Goal: Information Seeking & Learning: Learn about a topic

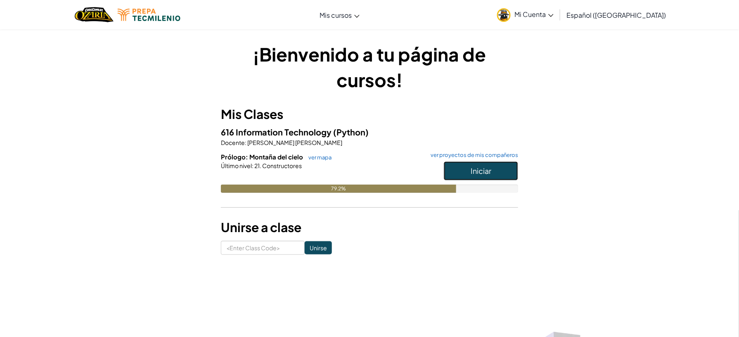
click at [477, 167] on span "Iniciar" at bounding box center [481, 170] width 21 height 9
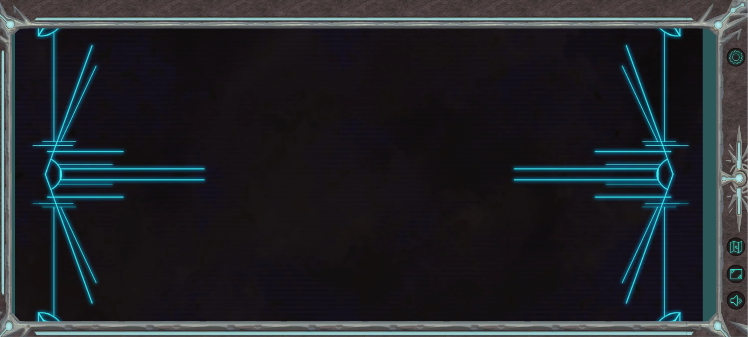
click at [477, 167] on div at bounding box center [359, 175] width 688 height 297
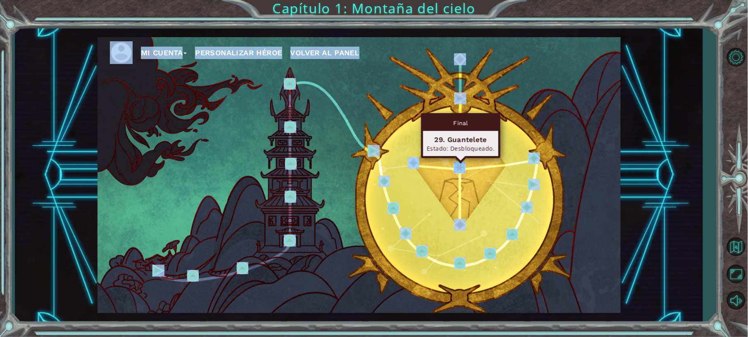
click at [461, 170] on img at bounding box center [459, 167] width 12 height 12
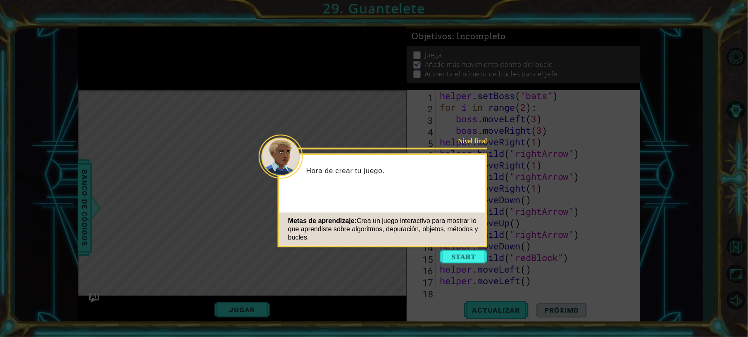
click at [443, 248] on icon at bounding box center [374, 168] width 748 height 337
drag, startPoint x: 443, startPoint y: 248, endPoint x: 451, endPoint y: 254, distance: 10.6
click at [451, 254] on button "Start" at bounding box center [463, 256] width 47 height 13
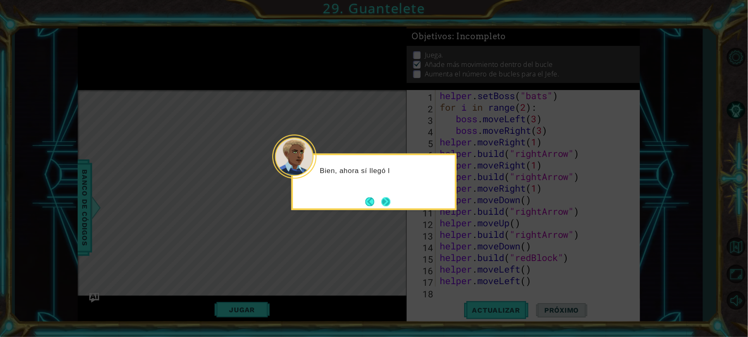
click at [390, 199] on button "Next" at bounding box center [385, 201] width 9 height 9
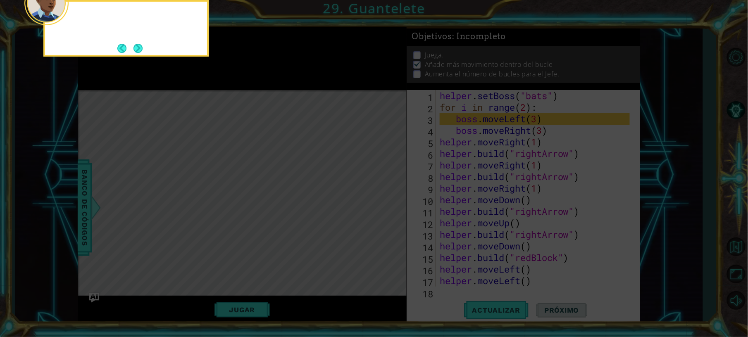
click at [392, 199] on icon at bounding box center [374, 50] width 748 height 573
click at [140, 48] on button "Next" at bounding box center [137, 48] width 9 height 9
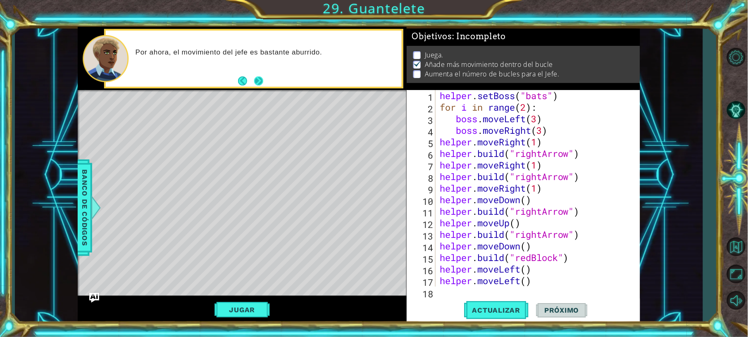
click at [260, 76] on button "Next" at bounding box center [258, 80] width 9 height 9
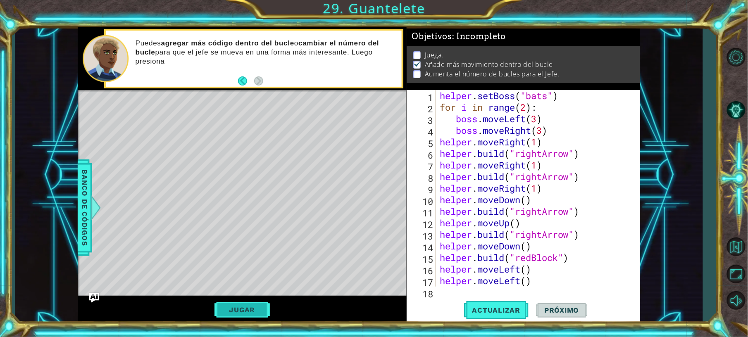
click at [263, 315] on button "Jugar" at bounding box center [242, 310] width 56 height 16
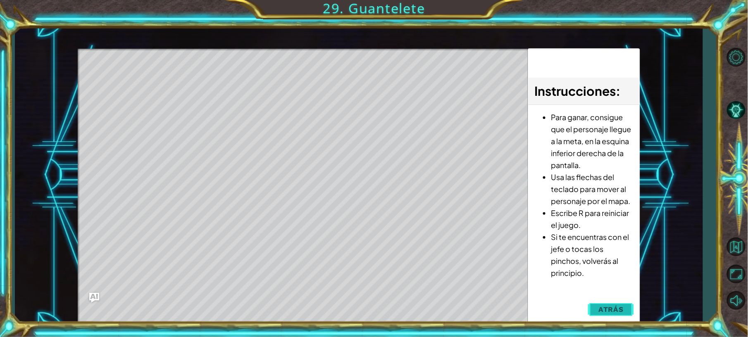
click at [605, 308] on span "Atrás" at bounding box center [610, 309] width 25 height 8
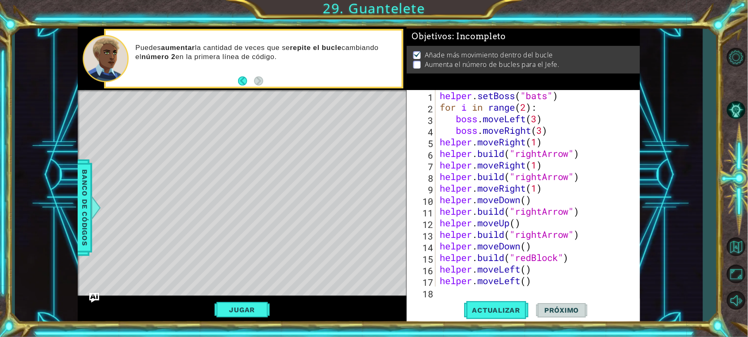
scroll to position [2012, 0]
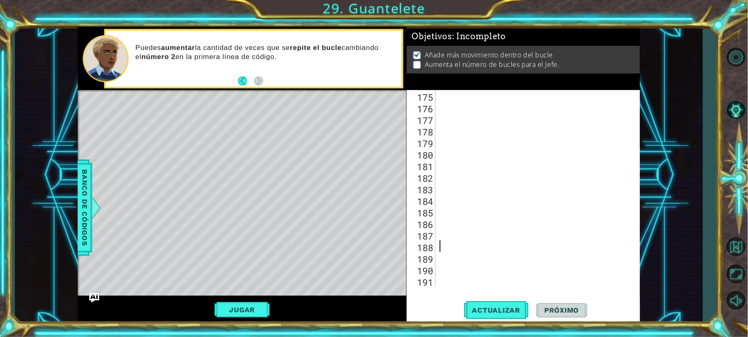
drag, startPoint x: 620, startPoint y: 249, endPoint x: 660, endPoint y: 240, distance: 41.1
click at [660, 240] on div "1 ההההההההההההההההההההההההההההההההההההההההההההההההההההההההההההההההההההההההההההה…" at bounding box center [359, 175] width 688 height 297
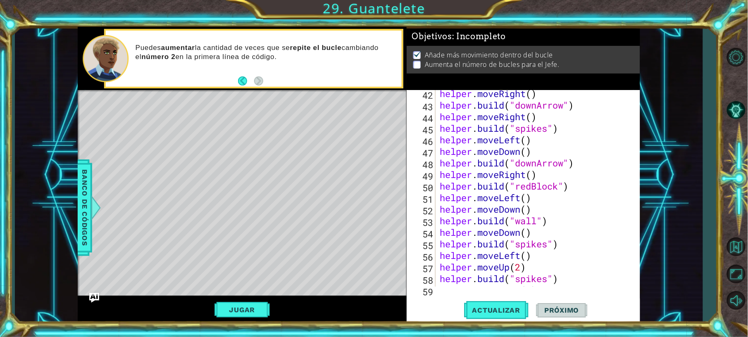
scroll to position [463, 0]
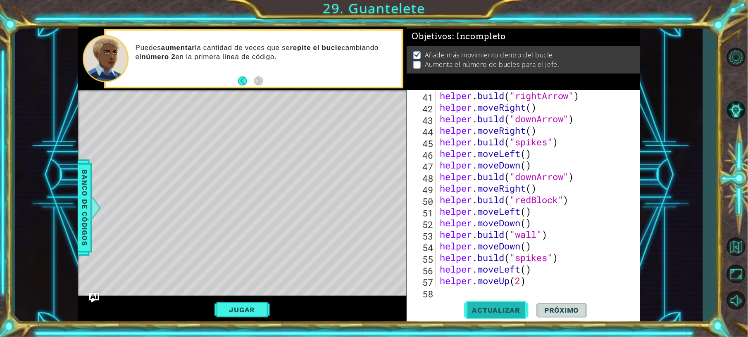
click at [489, 316] on button "Actualizar" at bounding box center [496, 311] width 65 height 24
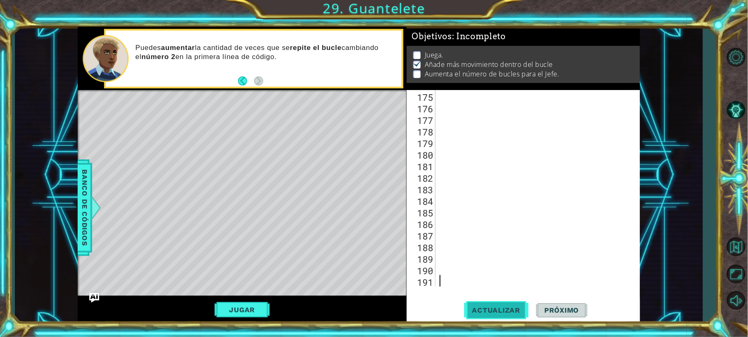
scroll to position [2012, 0]
